Goal: Information Seeking & Learning: Learn about a topic

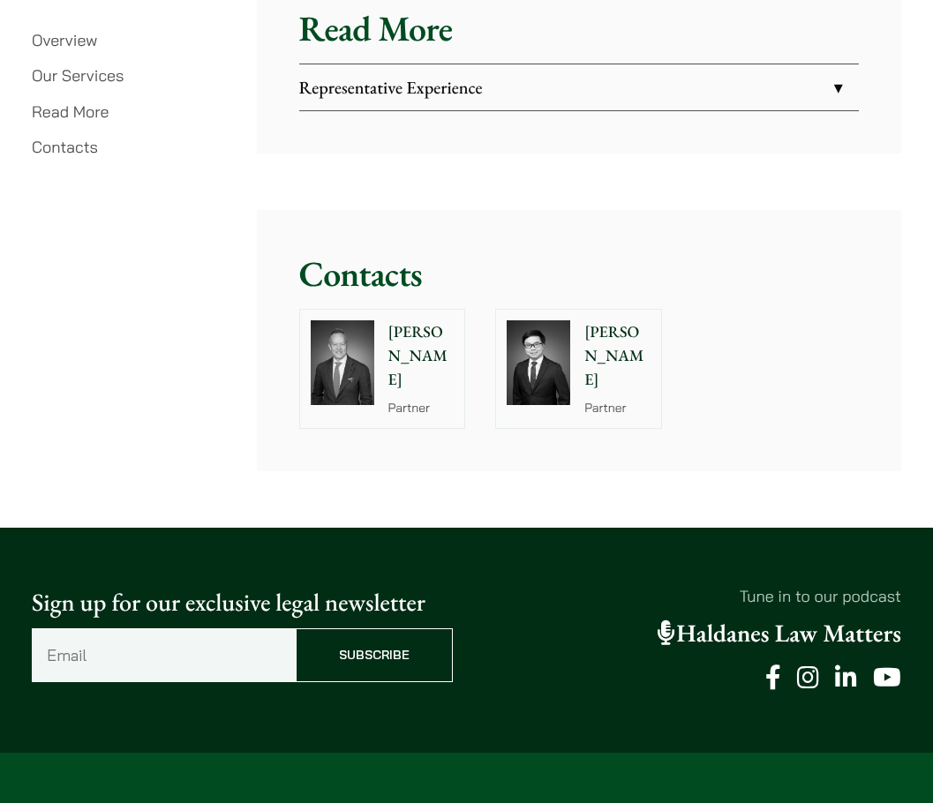
scroll to position [3177, 0]
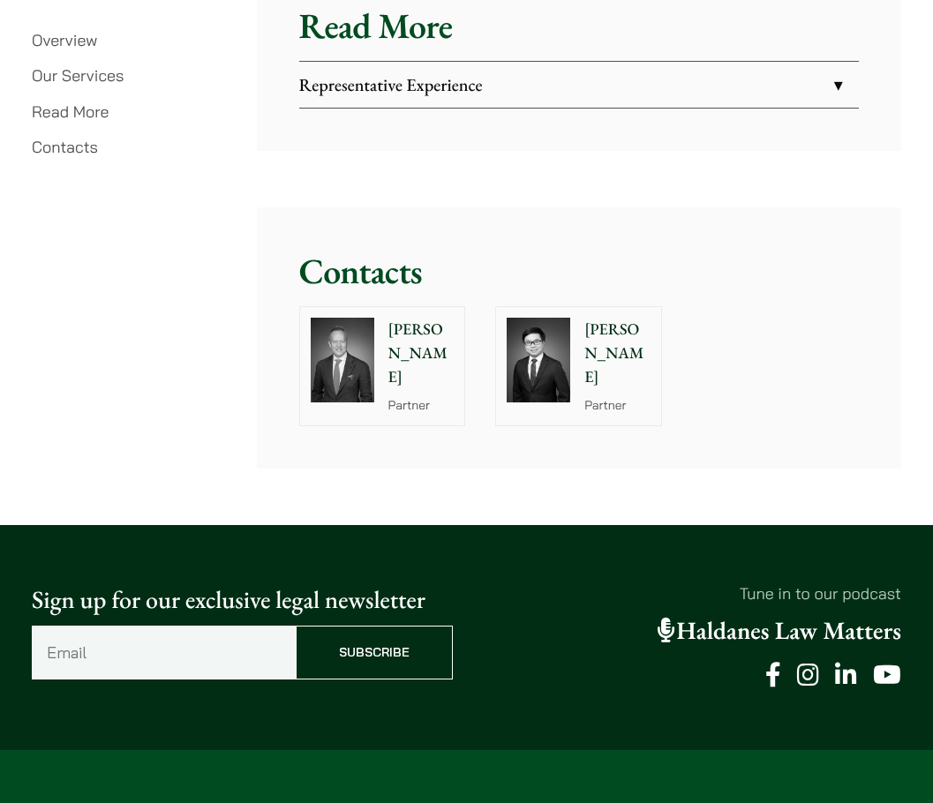
click at [342, 318] on img at bounding box center [343, 360] width 64 height 85
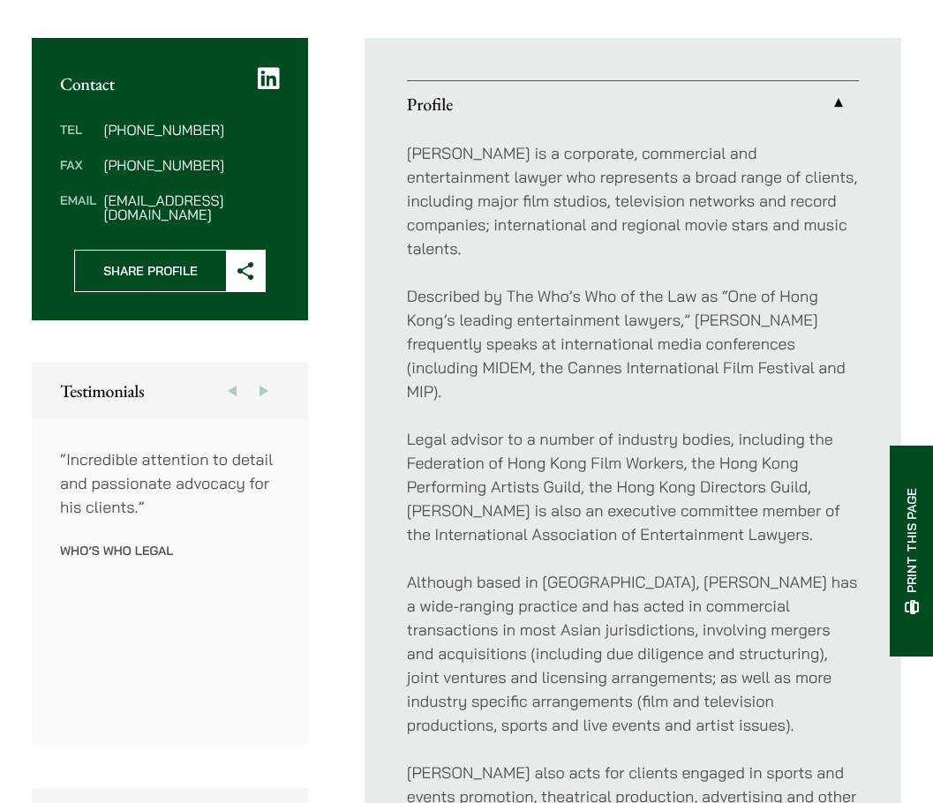
scroll to position [706, 0]
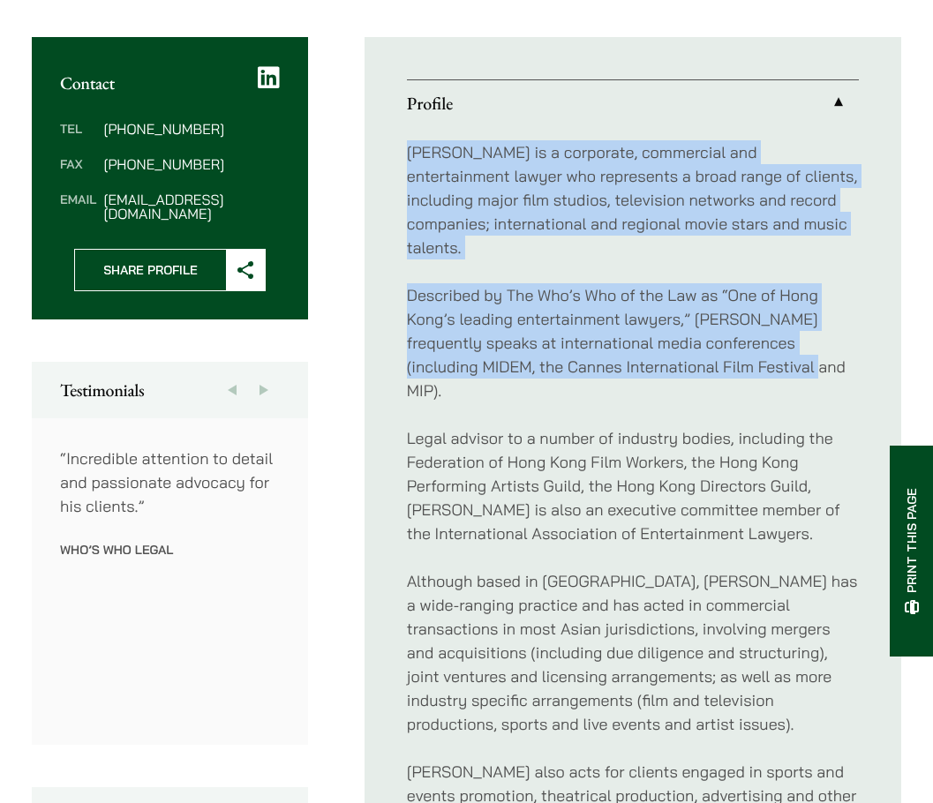
drag, startPoint x: 401, startPoint y: 88, endPoint x: 836, endPoint y: 300, distance: 483.9
click at [836, 300] on ul "Profile [PERSON_NAME] is a corporate, commercial and entertainment lawyer who r…" at bounding box center [632, 522] width 537 height 970
click at [830, 300] on p "Described by The Who’s Who of the Law as “One of Hong Kong’s leading entertainm…" at bounding box center [633, 342] width 452 height 119
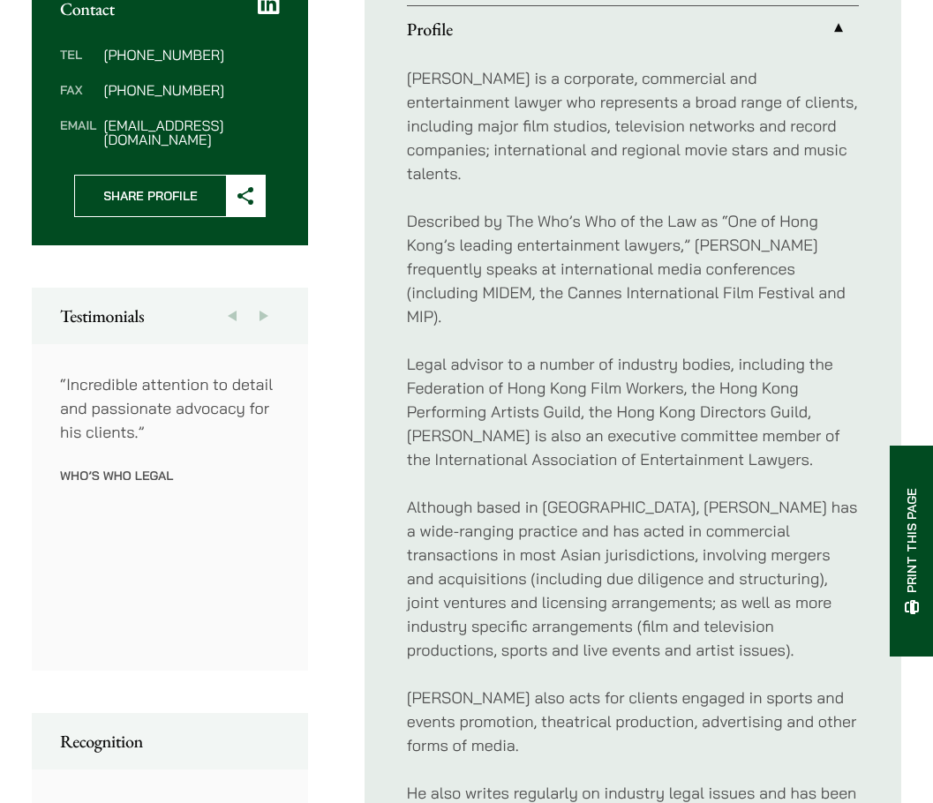
scroll to position [794, 0]
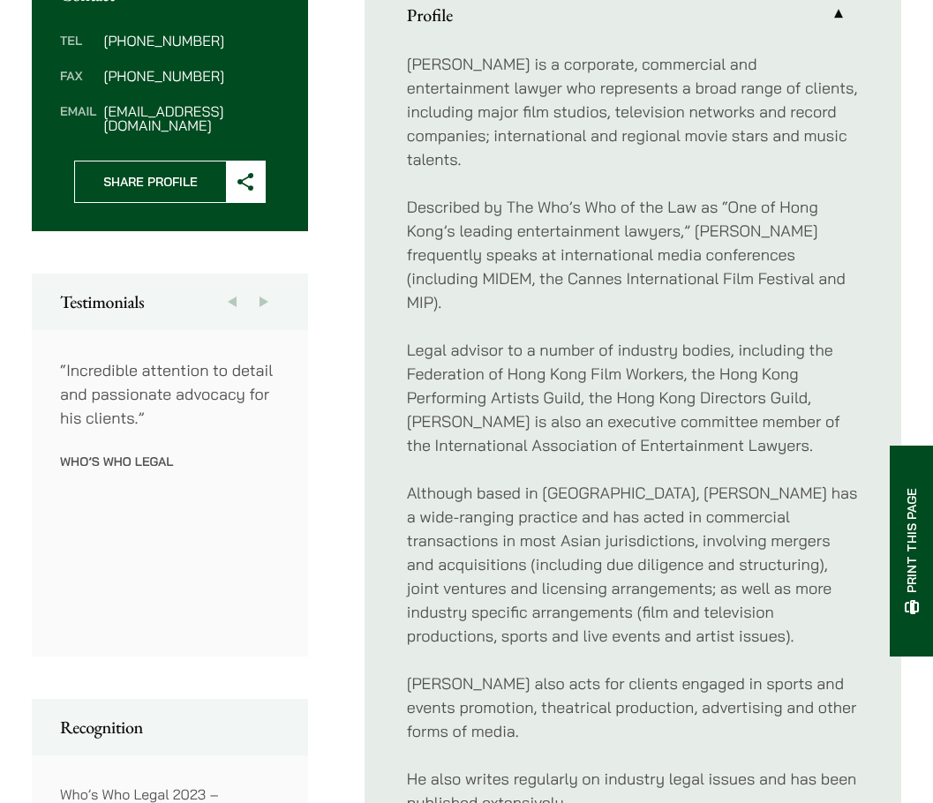
click at [559, 651] on div "[PERSON_NAME] is a corporate, commercial and entertainment lawyer who represent…" at bounding box center [633, 433] width 452 height 791
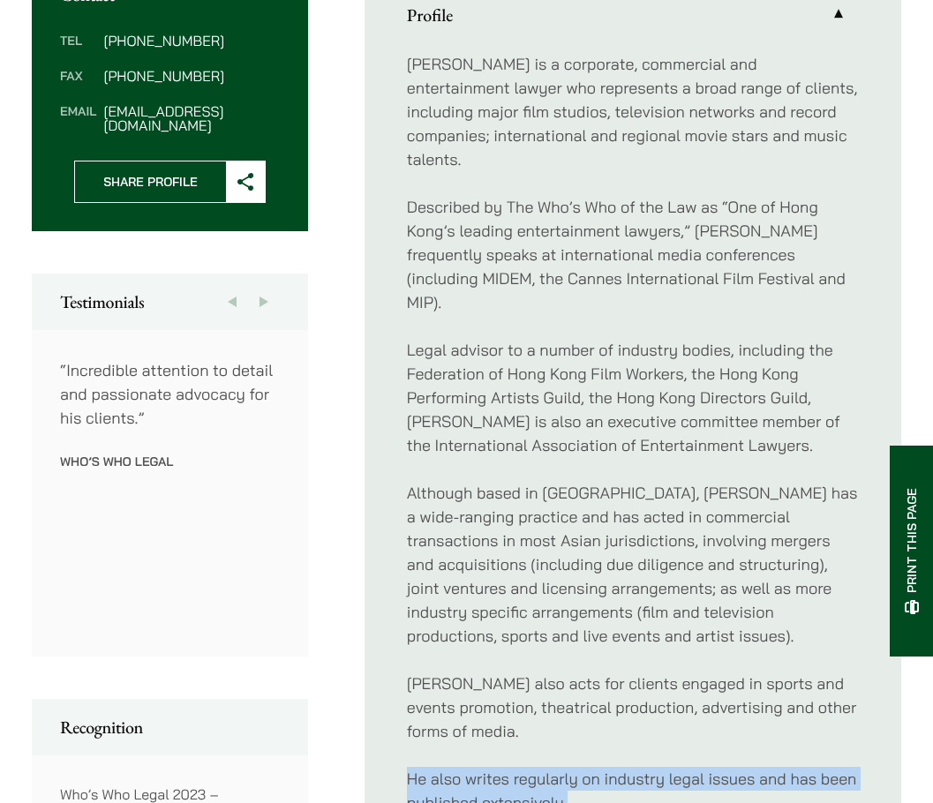
drag, startPoint x: 585, startPoint y: 700, endPoint x: 391, endPoint y: 662, distance: 197.8
click at [392, 664] on ul "Profile [PERSON_NAME] is a corporate, commercial and entertainment lawyer who r…" at bounding box center [632, 434] width 537 height 970
click at [414, 652] on div "[PERSON_NAME] is a corporate, commercial and entertainment lawyer who represent…" at bounding box center [633, 433] width 452 height 791
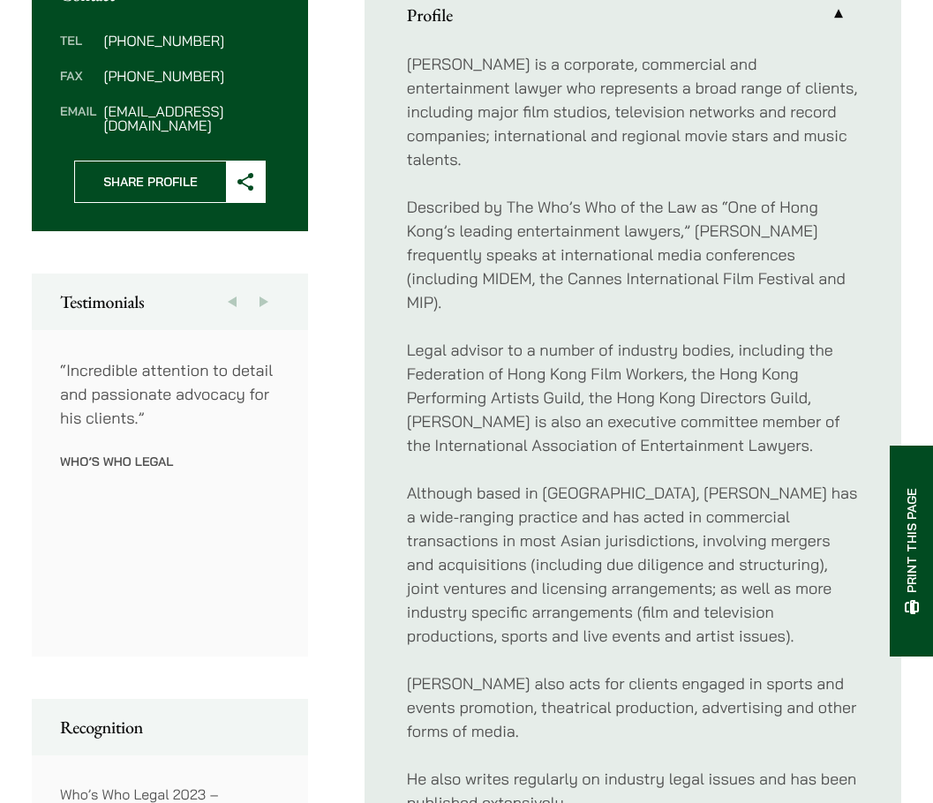
click at [588, 767] on p "He also writes regularly on industry legal issues and has been published extens…" at bounding box center [633, 791] width 452 height 48
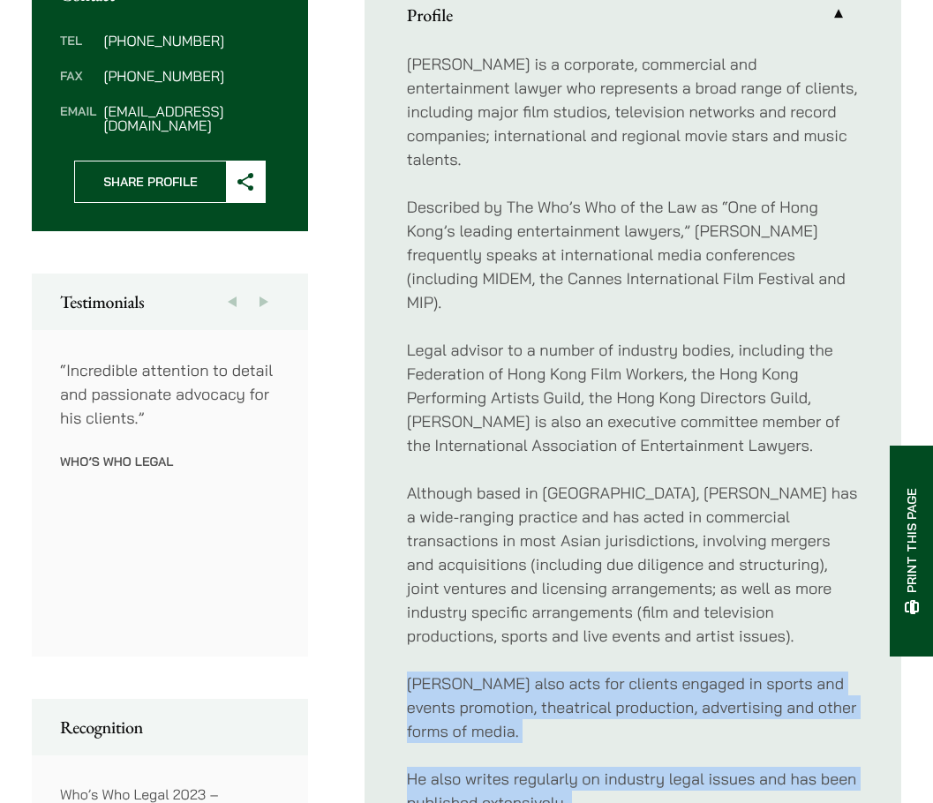
drag, startPoint x: 589, startPoint y: 714, endPoint x: 414, endPoint y: 594, distance: 212.0
click at [415, 595] on div "[PERSON_NAME] is a corporate, commercial and entertainment lawyer who represent…" at bounding box center [633, 433] width 452 height 791
click at [404, 580] on ul "Profile [PERSON_NAME] is a corporate, commercial and entertainment lawyer who r…" at bounding box center [632, 434] width 537 height 970
drag, startPoint x: 404, startPoint y: 575, endPoint x: 612, endPoint y: 720, distance: 252.9
click at [612, 720] on ul "Profile [PERSON_NAME] is a corporate, commercial and entertainment lawyer who r…" at bounding box center [632, 434] width 537 height 970
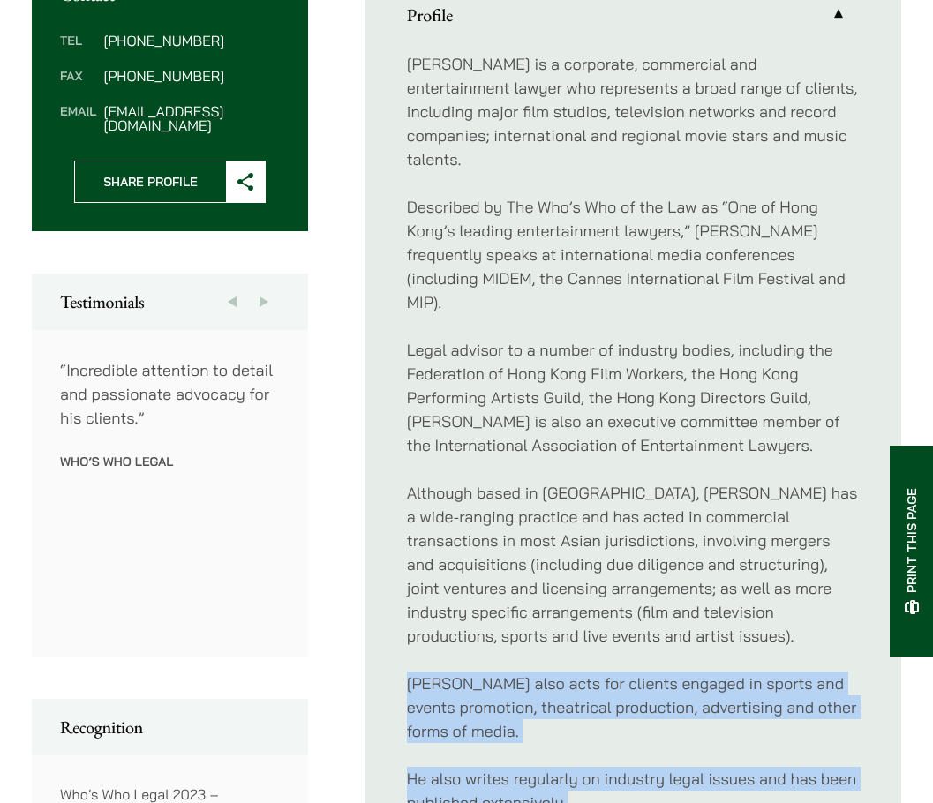
click at [612, 767] on p "He also writes regularly on industry legal issues and has been published extens…" at bounding box center [633, 791] width 452 height 48
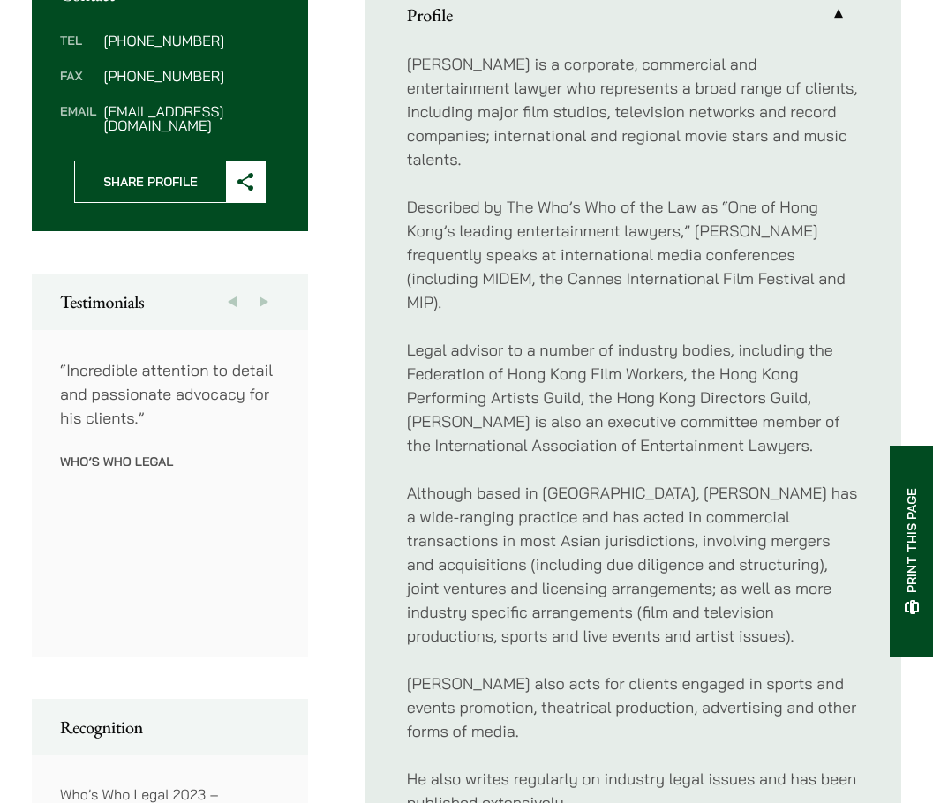
click at [612, 767] on p "He also writes regularly on industry legal issues and has been published extens…" at bounding box center [633, 791] width 452 height 48
click at [610, 767] on p "He also writes regularly on industry legal issues and has been published extens…" at bounding box center [633, 791] width 452 height 48
click at [605, 767] on p "He also writes regularly on industry legal issues and has been published extens…" at bounding box center [633, 791] width 452 height 48
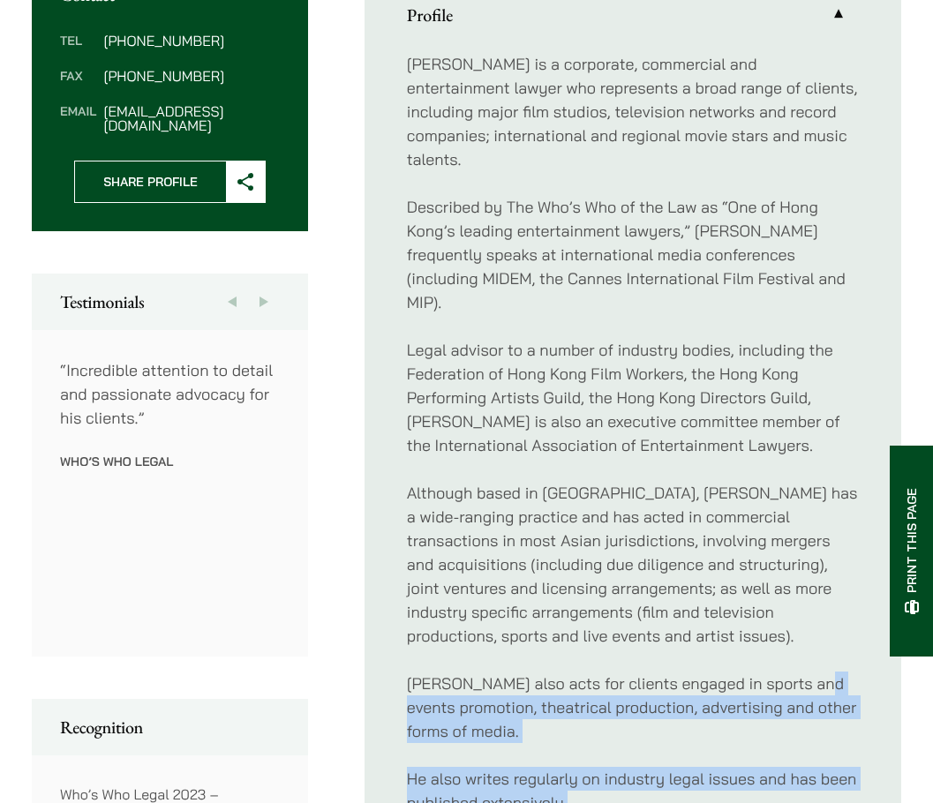
drag, startPoint x: 605, startPoint y: 717, endPoint x: 379, endPoint y: 620, distance: 245.6
click at [379, 620] on ul "Profile [PERSON_NAME] is a corporate, commercial and entertainment lawyer who r…" at bounding box center [632, 434] width 537 height 970
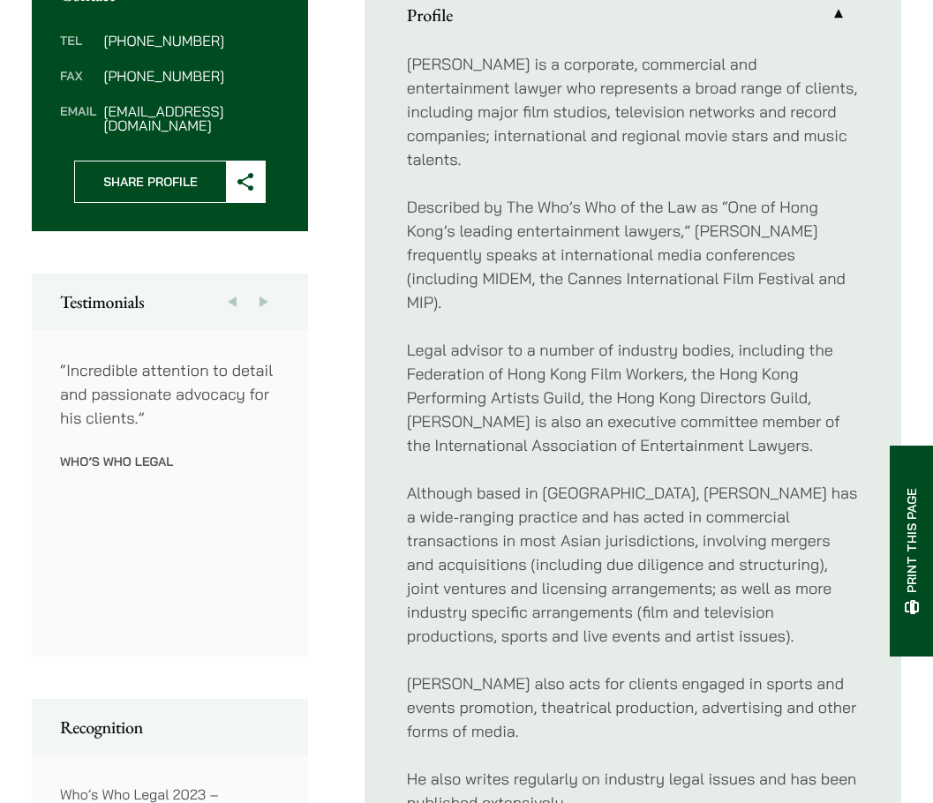
click at [384, 582] on ul "Profile [PERSON_NAME] is a corporate, commercial and entertainment lawyer who r…" at bounding box center [632, 434] width 537 height 970
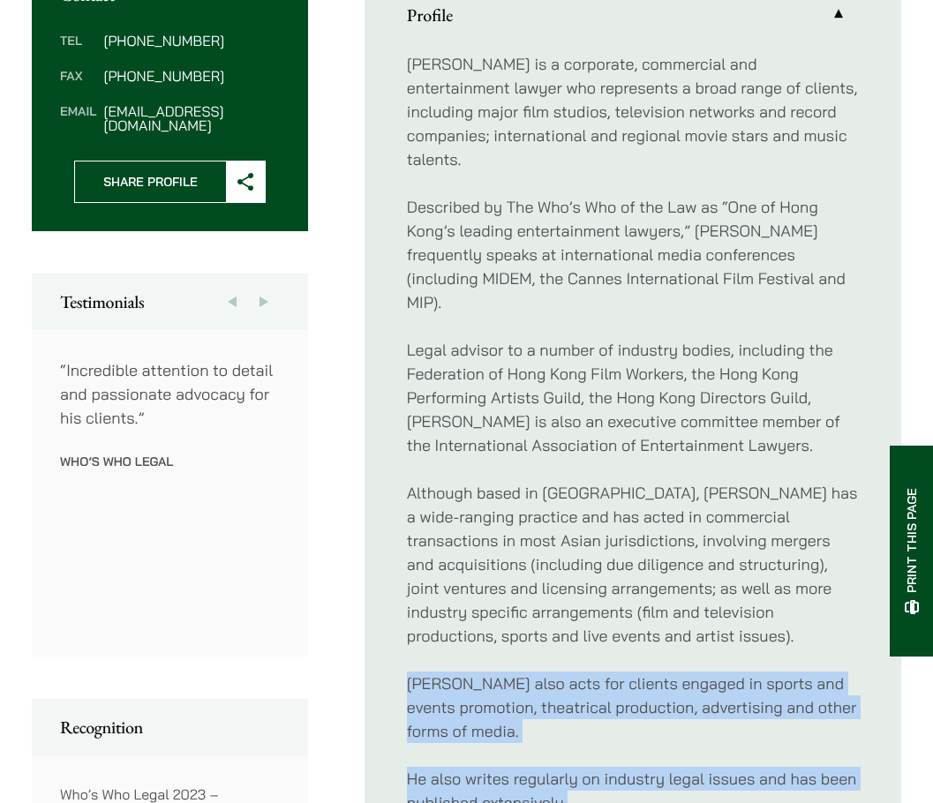
drag, startPoint x: 395, startPoint y: 584, endPoint x: 588, endPoint y: 720, distance: 235.6
click at [588, 720] on ul "Profile [PERSON_NAME] is a corporate, commercial and entertainment lawyer who r…" at bounding box center [632, 434] width 537 height 970
click at [589, 767] on p "He also writes regularly on industry legal issues and has been published extens…" at bounding box center [633, 791] width 452 height 48
drag, startPoint x: 591, startPoint y: 708, endPoint x: 357, endPoint y: 582, distance: 265.3
click at [357, 582] on div "Contact Tel [PHONE_NUMBER] Fax [PHONE_NUMBER] Email [EMAIL_ADDRESS][DOMAIN_NAME…" at bounding box center [466, 454] width 869 height 1011
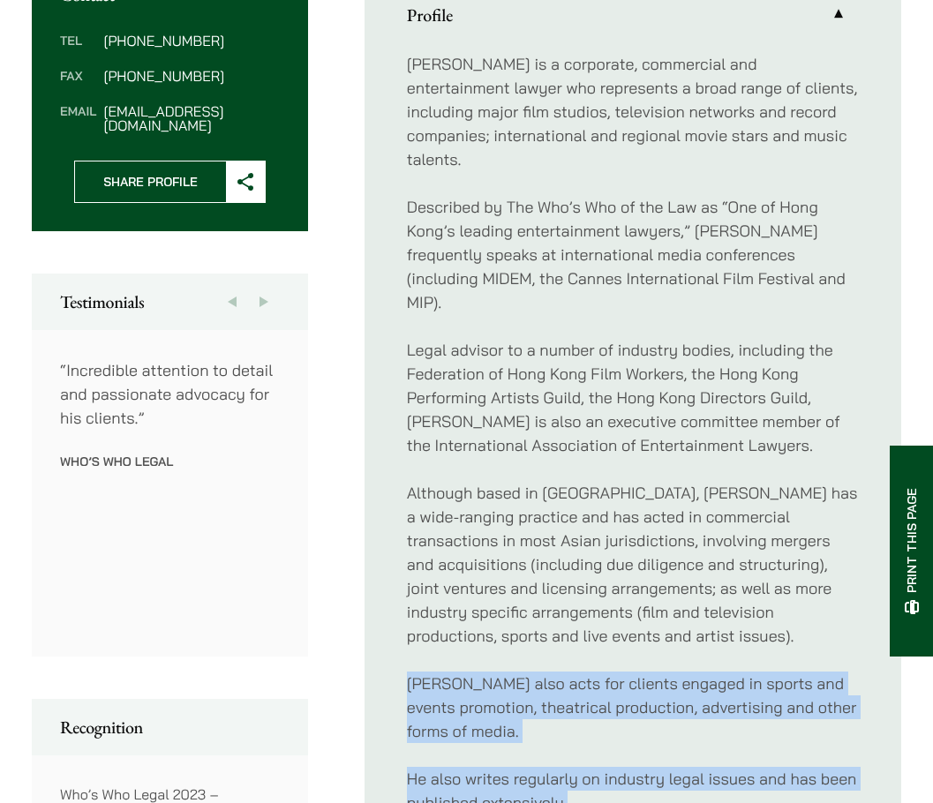
click at [379, 573] on ul "Profile [PERSON_NAME] is a corporate, commercial and entertainment lawyer who r…" at bounding box center [632, 434] width 537 height 970
drag, startPoint x: 428, startPoint y: 568, endPoint x: 616, endPoint y: 722, distance: 242.7
click at [616, 723] on div "[PERSON_NAME] is a corporate, commercial and entertainment lawyer who represent…" at bounding box center [633, 433] width 452 height 791
click at [615, 767] on p "He also writes regularly on industry legal issues and has been published extens…" at bounding box center [633, 791] width 452 height 48
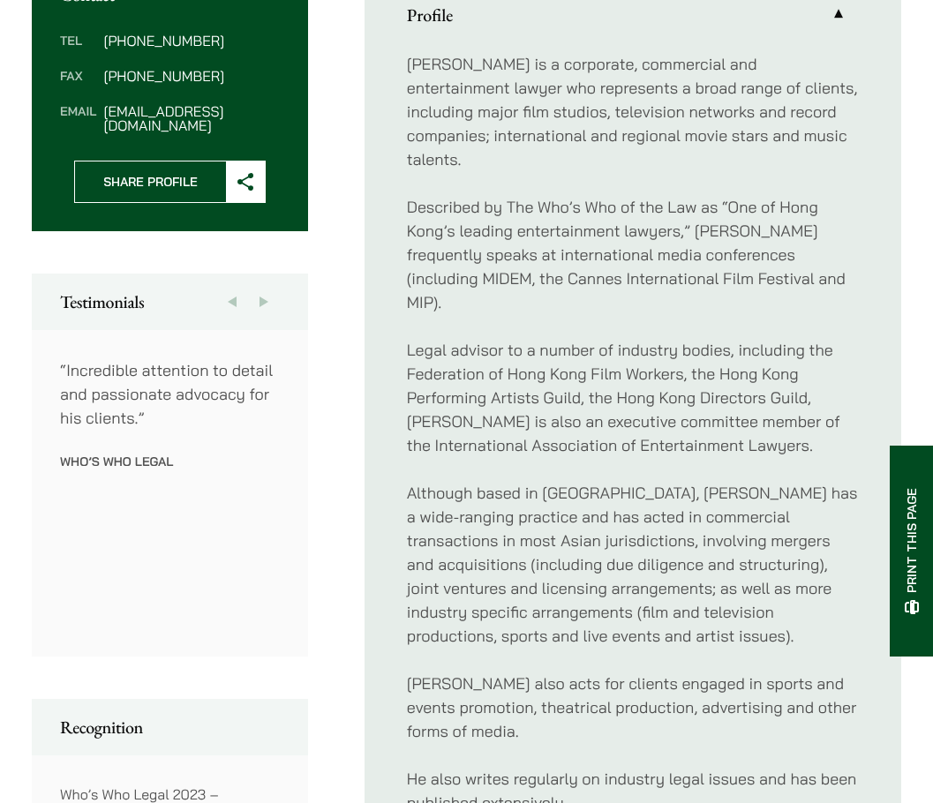
click at [578, 767] on p "He also writes regularly on industry legal issues and has been published extens…" at bounding box center [633, 791] width 452 height 48
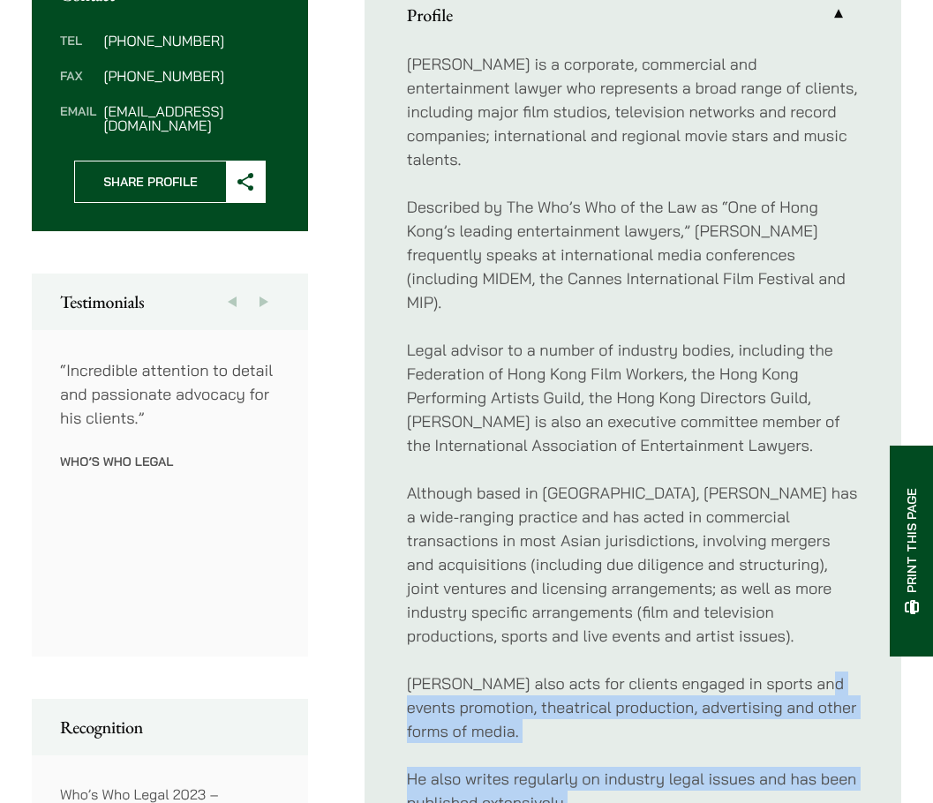
drag, startPoint x: 586, startPoint y: 706, endPoint x: 407, endPoint y: 593, distance: 211.8
click at [408, 600] on div "[PERSON_NAME] is a corporate, commercial and entertainment lawyer who represent…" at bounding box center [633, 433] width 452 height 791
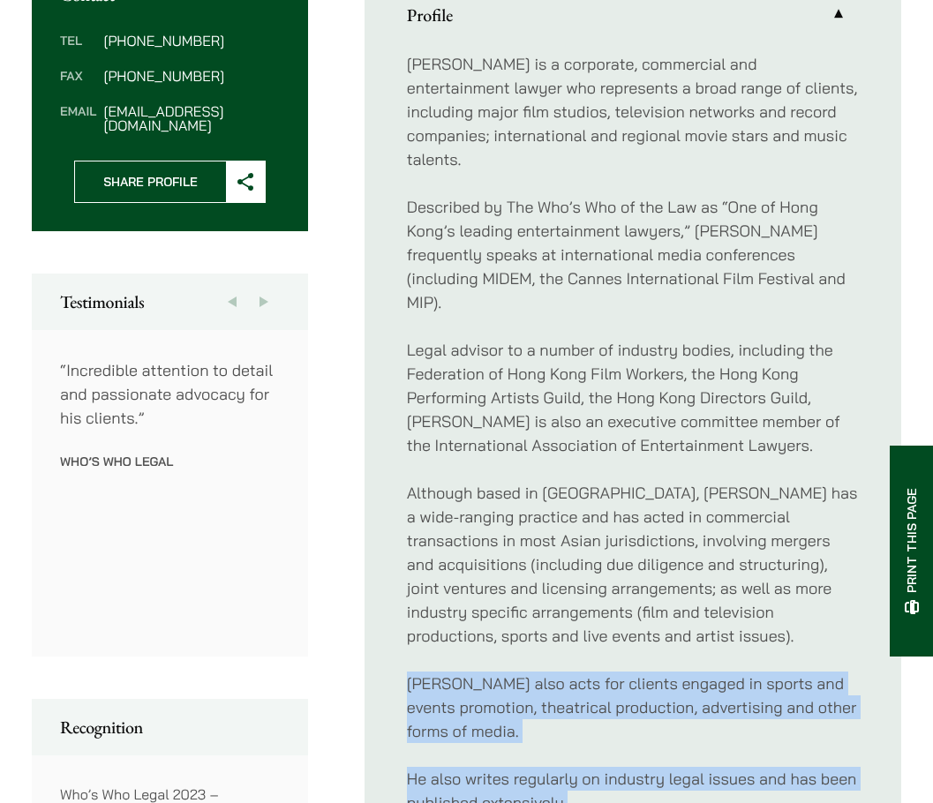
click at [407, 672] on p "[PERSON_NAME] also acts for clients engaged in sports and events promotion, the…" at bounding box center [633, 707] width 452 height 71
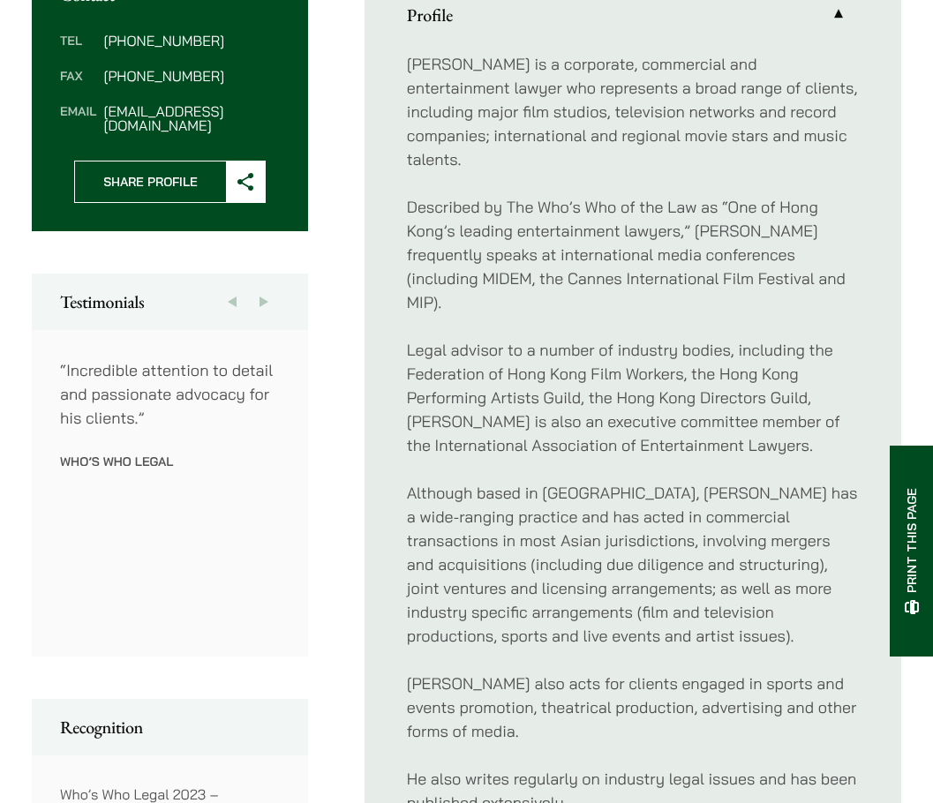
click at [405, 576] on ul "Profile [PERSON_NAME] is a corporate, commercial and entertainment lawyer who r…" at bounding box center [632, 434] width 537 height 970
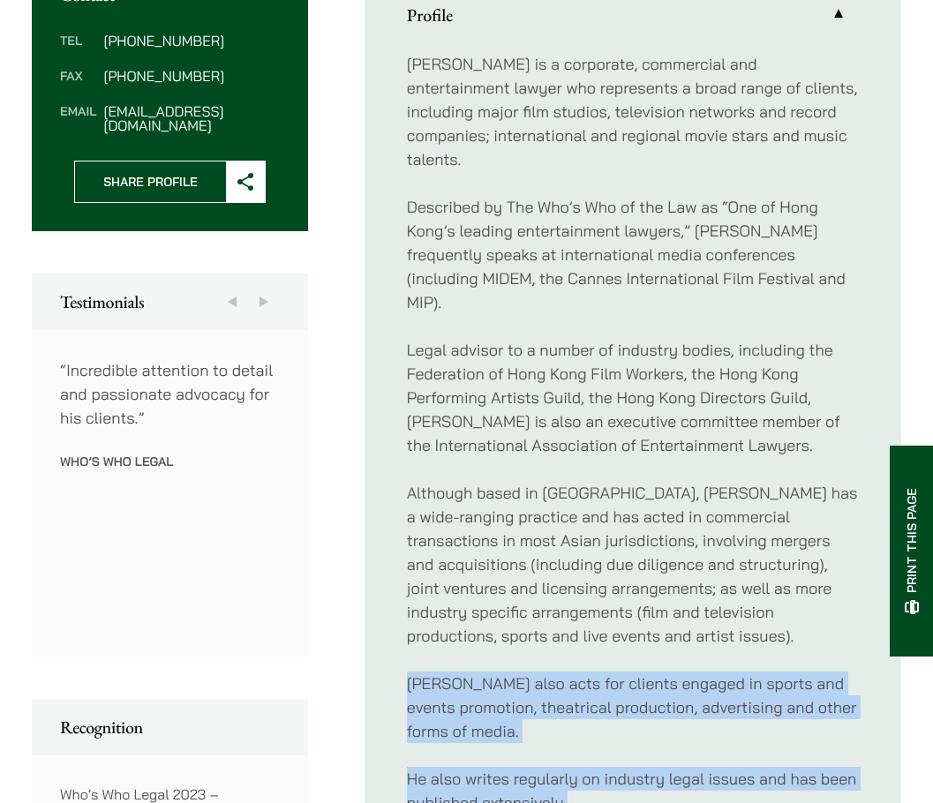
drag, startPoint x: 399, startPoint y: 583, endPoint x: 734, endPoint y: 713, distance: 359.6
click at [734, 713] on ul "Profile [PERSON_NAME] is a corporate, commercial and entertainment lawyer who r…" at bounding box center [632, 434] width 537 height 970
click at [734, 767] on p "He also writes regularly on industry legal issues and has been published extens…" at bounding box center [633, 791] width 452 height 48
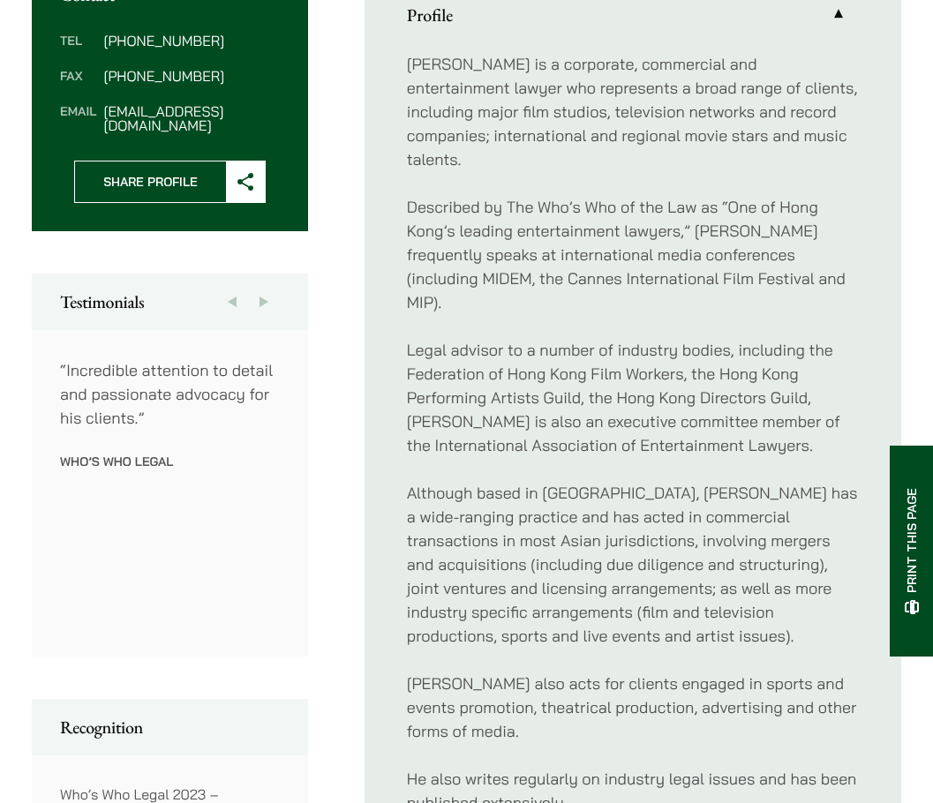
click at [590, 767] on p "He also writes regularly on industry legal issues and has been published extens…" at bounding box center [633, 791] width 452 height 48
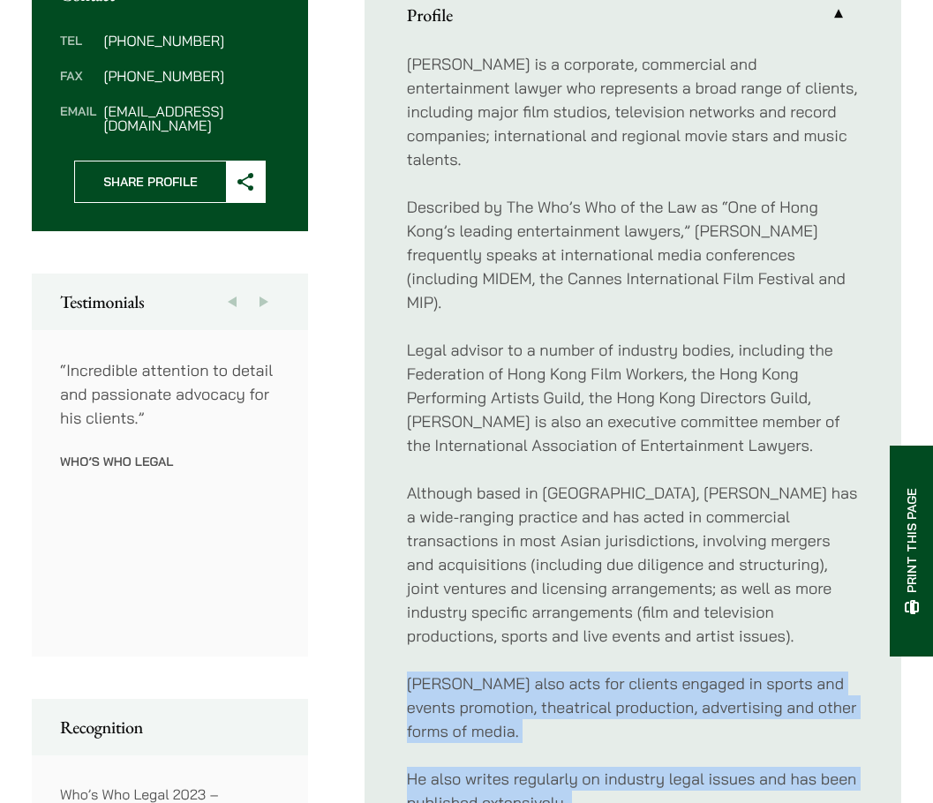
drag, startPoint x: 590, startPoint y: 710, endPoint x: 424, endPoint y: 584, distance: 209.2
click at [424, 584] on div "[PERSON_NAME] is a corporate, commercial and entertainment lawyer who represent…" at bounding box center [633, 433] width 452 height 791
click at [409, 672] on p "[PERSON_NAME] also acts for clients engaged in sports and events promotion, the…" at bounding box center [633, 707] width 452 height 71
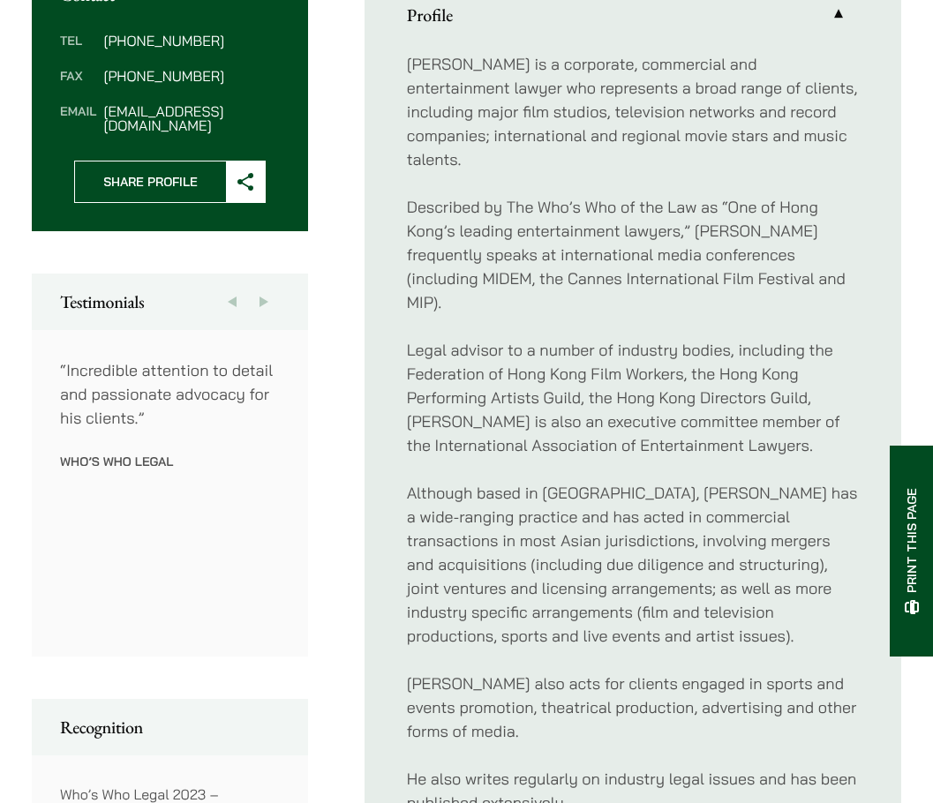
click at [645, 550] on p "Although based in [GEOGRAPHIC_DATA], [PERSON_NAME] has a wide-ranging practice …" at bounding box center [633, 564] width 452 height 167
click at [662, 481] on p "Although based in [GEOGRAPHIC_DATA], [PERSON_NAME] has a wide-ranging practice …" at bounding box center [633, 564] width 452 height 167
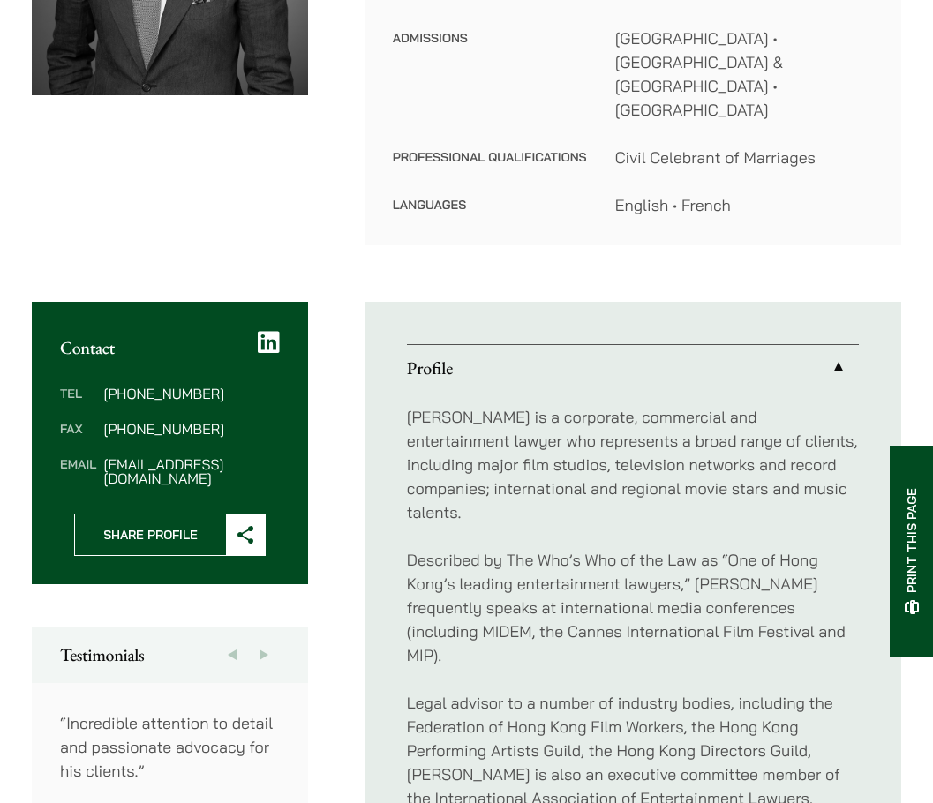
scroll to position [88, 0]
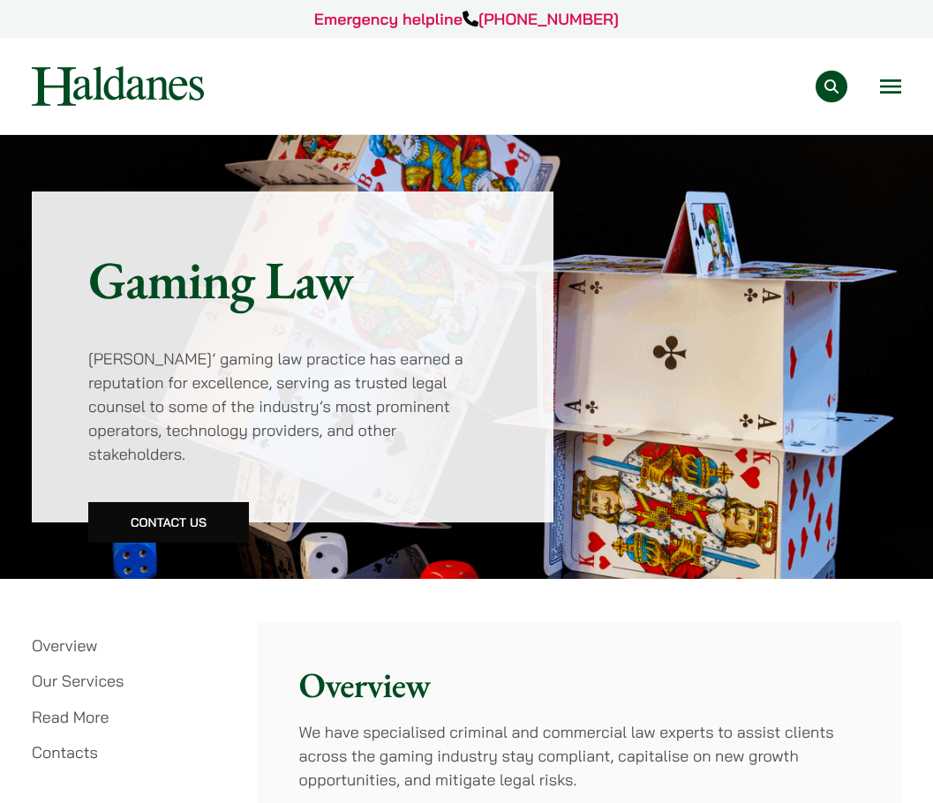
scroll to position [3179, 0]
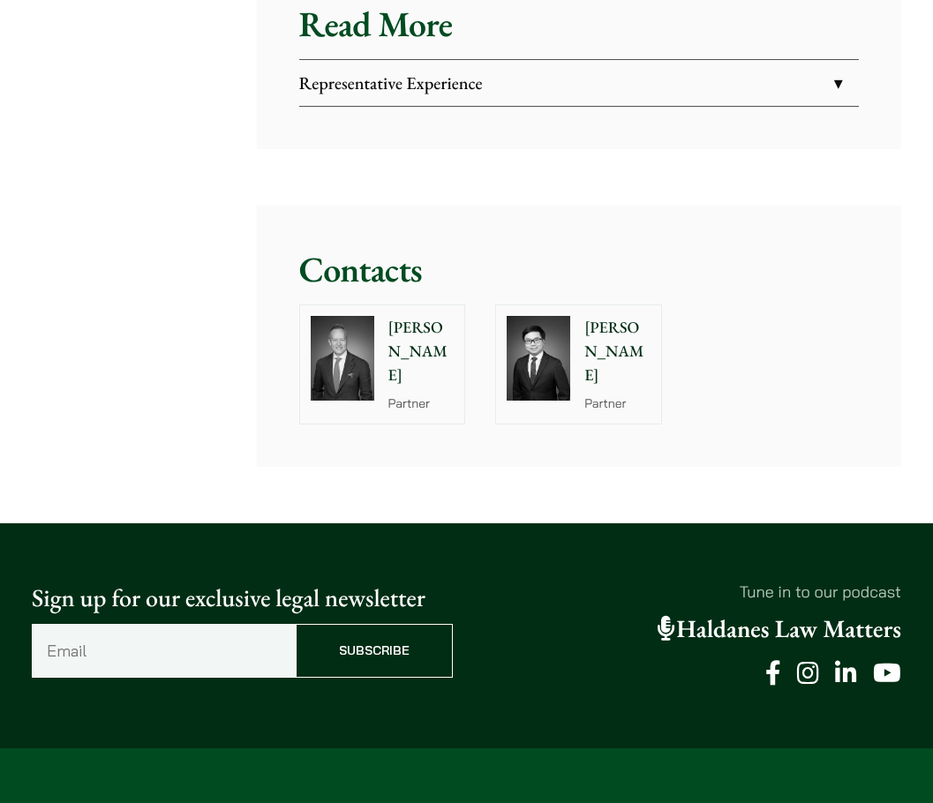
click at [572, 305] on div at bounding box center [538, 358] width 85 height 106
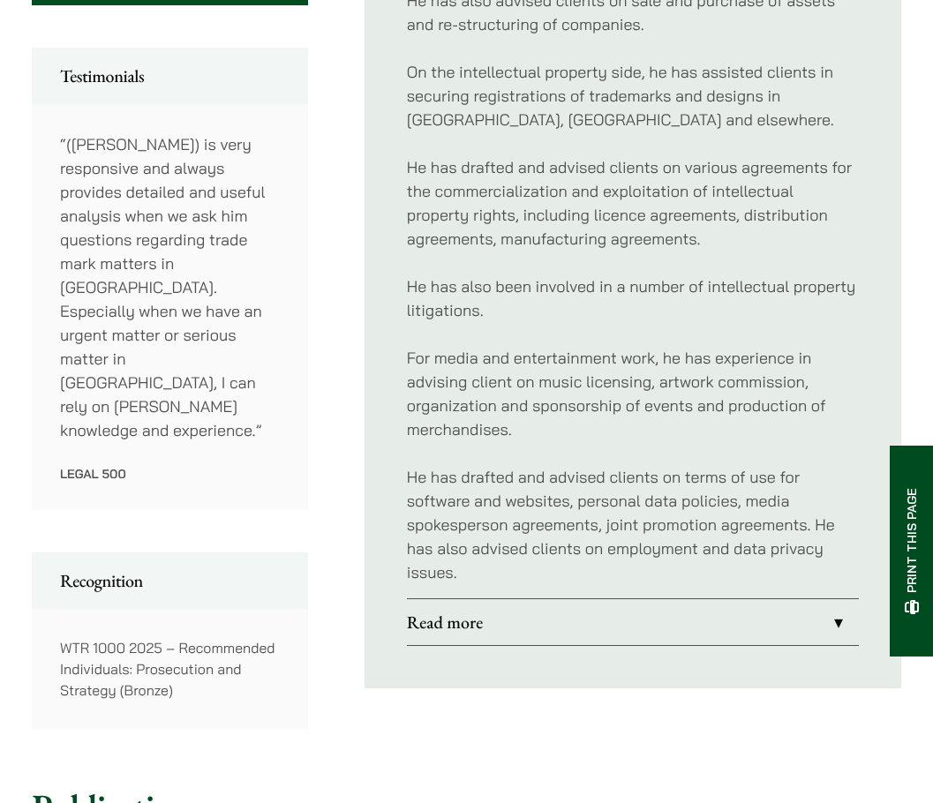
scroll to position [971, 0]
